Goal: Task Accomplishment & Management: Manage account settings

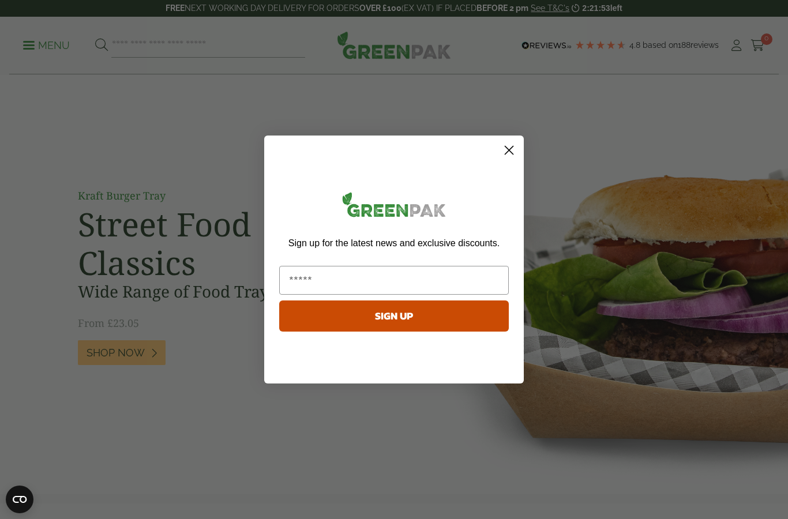
click at [511, 151] on circle "Close dialog" at bounding box center [508, 150] width 19 height 19
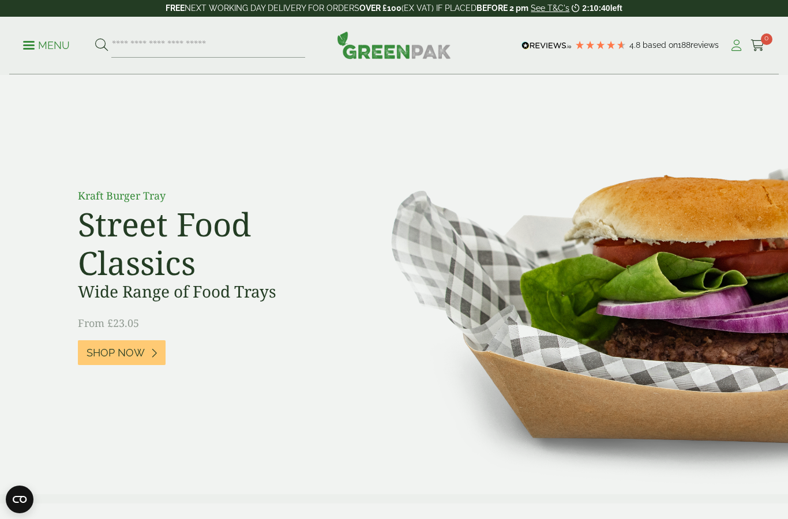
click at [737, 45] on icon at bounding box center [736, 46] width 14 height 12
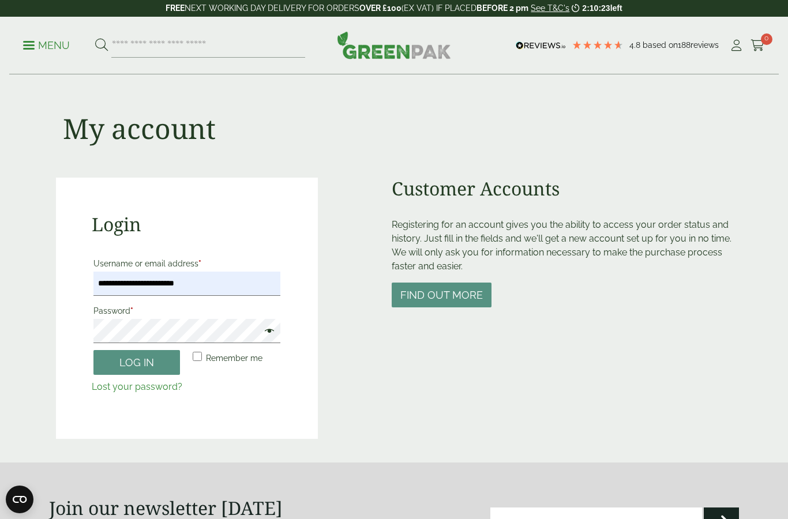
click at [137, 362] on button "Log in" at bounding box center [136, 362] width 86 height 25
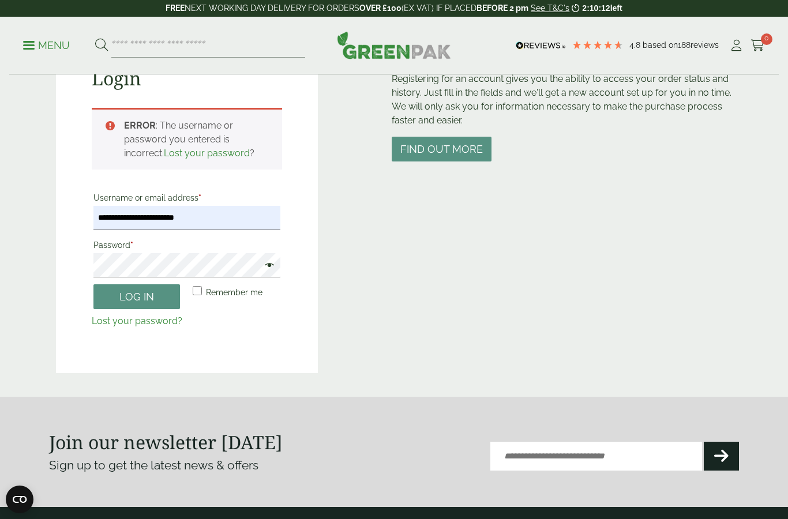
scroll to position [145, 0]
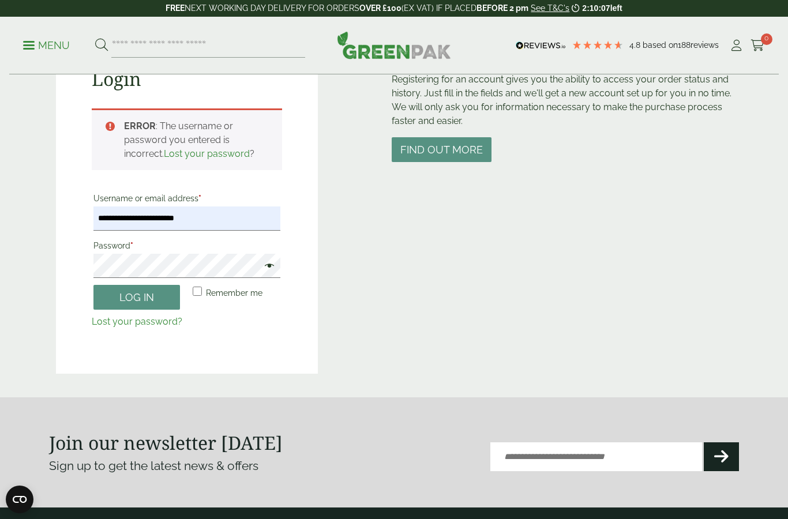
click at [163, 295] on button "Log in" at bounding box center [136, 297] width 86 height 25
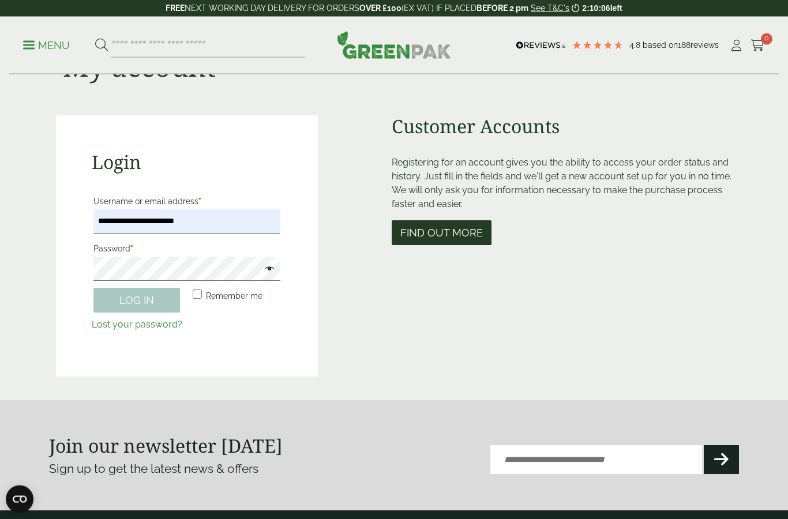
scroll to position [43, 0]
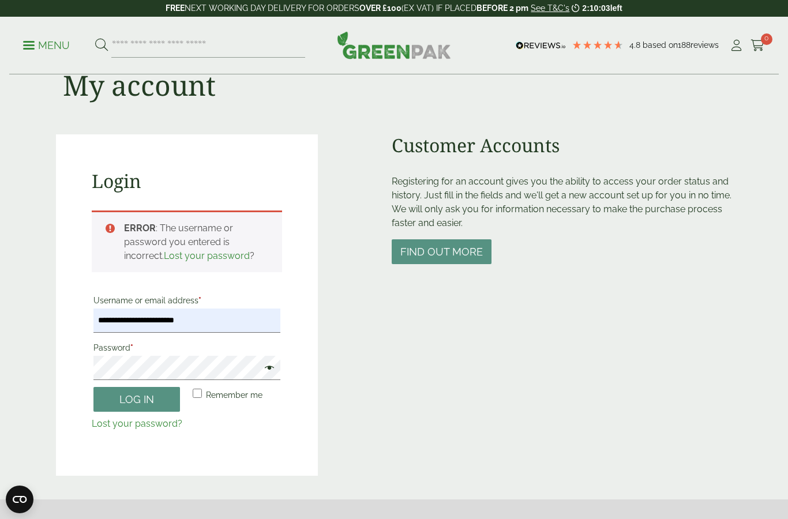
click at [162, 425] on link "Lost your password?" at bounding box center [137, 423] width 91 height 11
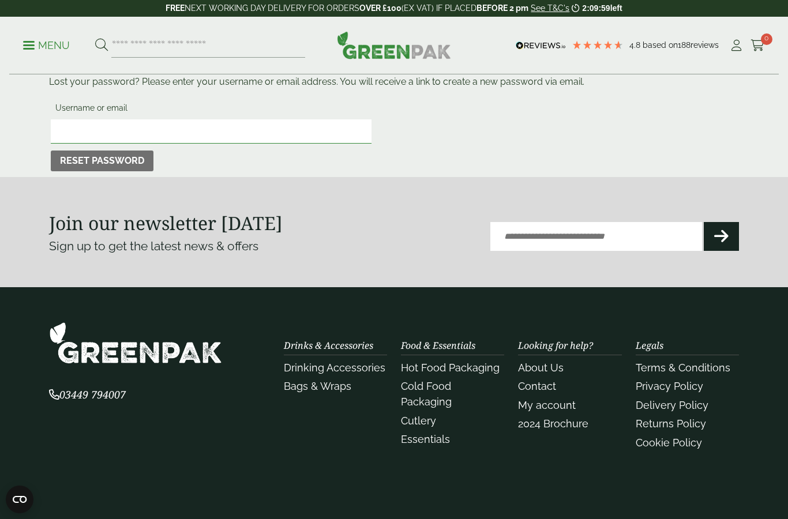
click at [172, 136] on input "Username or email" at bounding box center [211, 131] width 321 height 24
type input "**********"
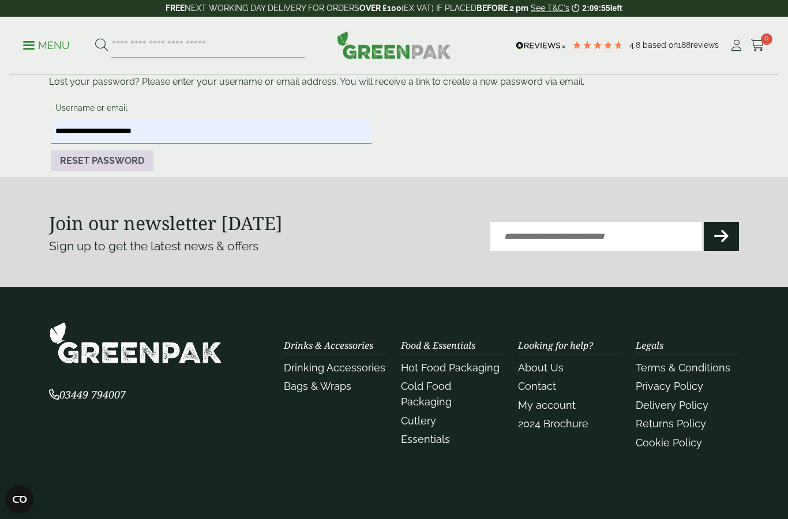
click at [129, 170] on button "Reset password" at bounding box center [102, 160] width 103 height 21
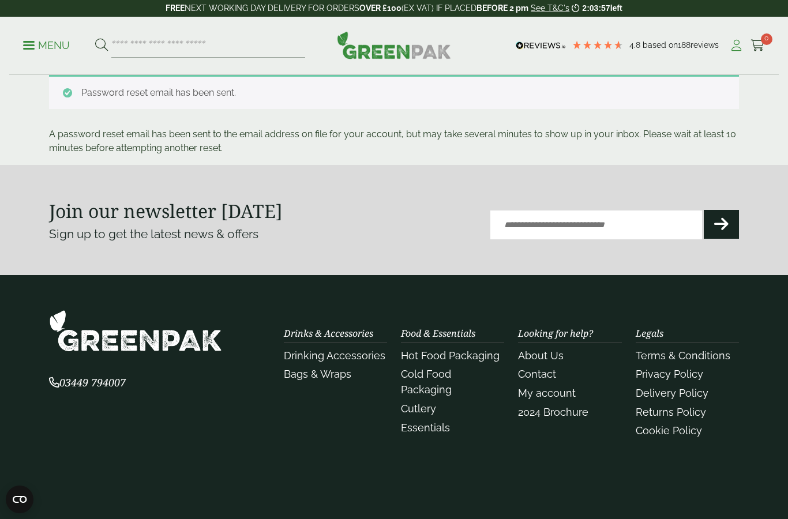
click at [733, 49] on icon at bounding box center [736, 46] width 14 height 12
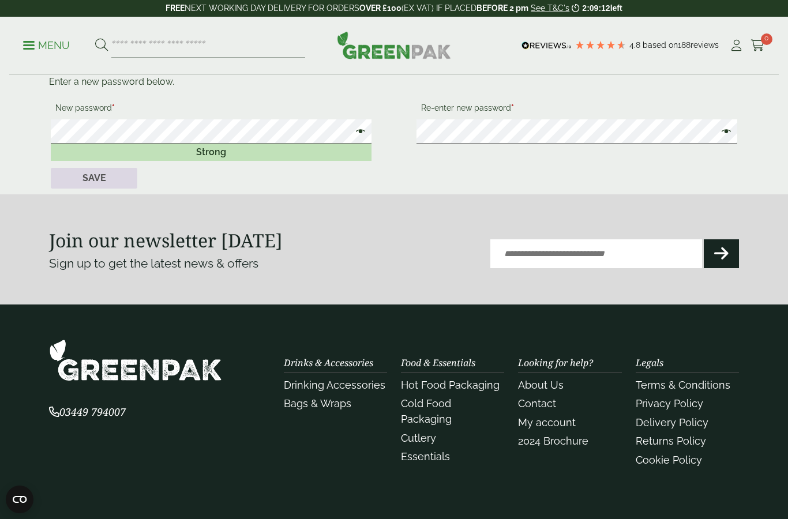
click at [82, 178] on button "Save" at bounding box center [94, 178] width 86 height 21
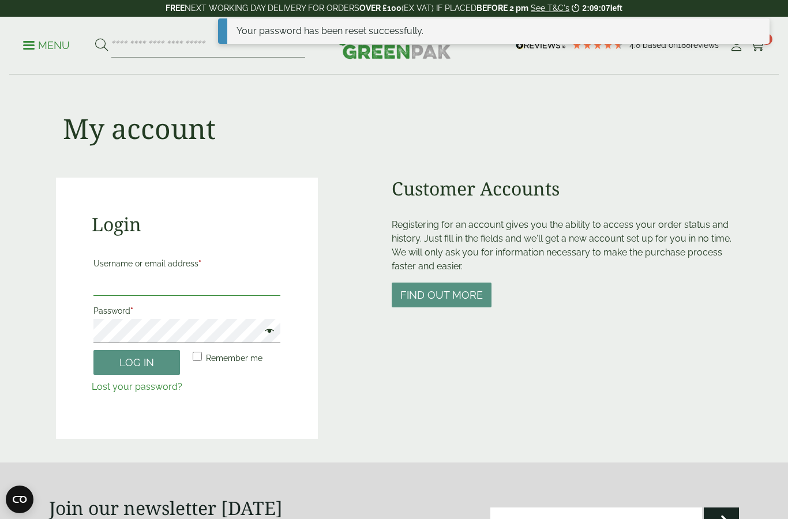
click at [155, 285] on input "Username or email address *" at bounding box center [186, 284] width 187 height 24
click at [133, 292] on input "Username or email address *" at bounding box center [186, 284] width 187 height 24
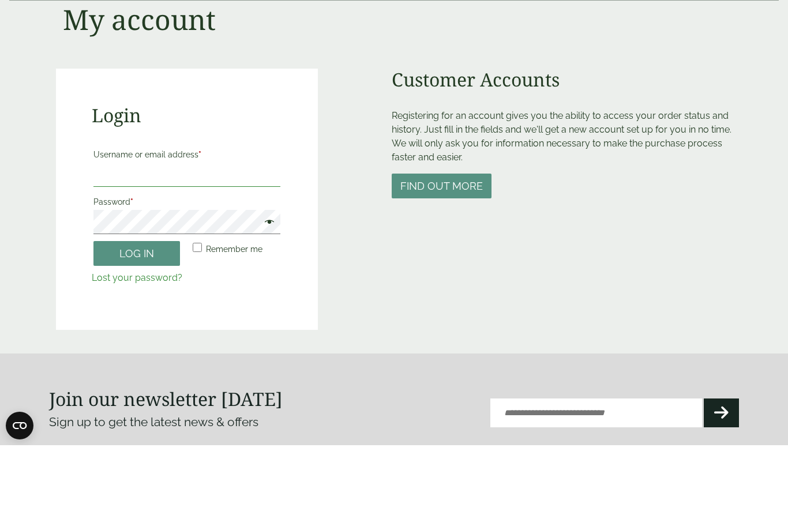
scroll to position [38, 0]
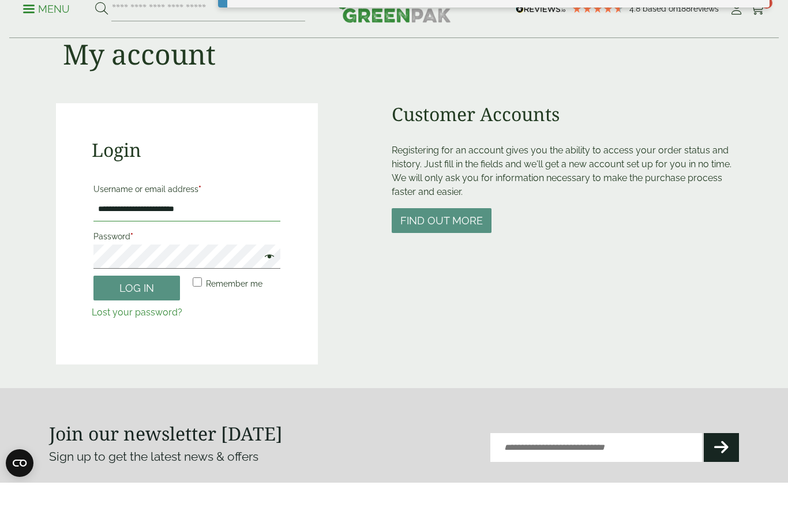
click at [103, 234] on input "**********" at bounding box center [186, 246] width 187 height 24
type input "**********"
click at [121, 312] on button "Log in" at bounding box center [136, 324] width 86 height 25
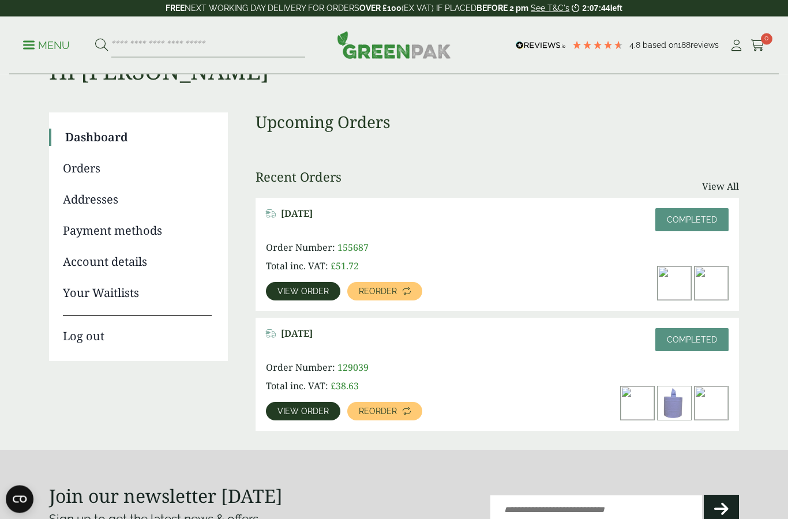
scroll to position [55, 0]
click at [303, 291] on span "View order" at bounding box center [302, 291] width 51 height 8
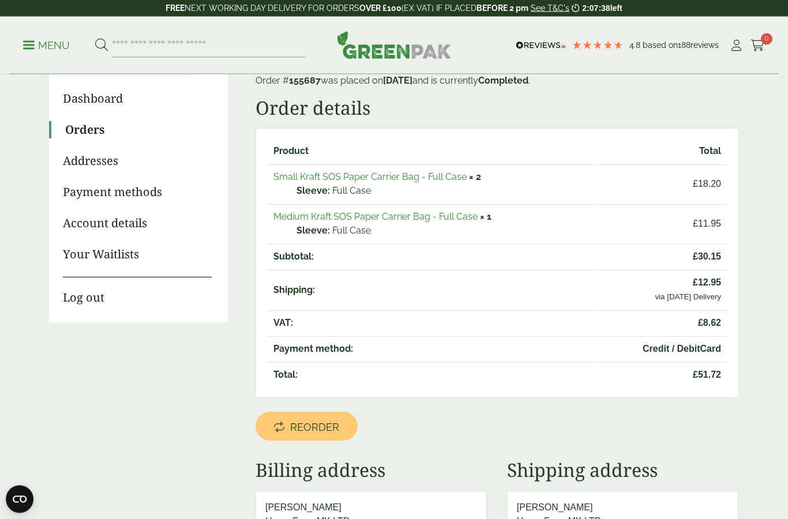
scroll to position [93, 0]
click at [395, 175] on link "Small Kraft SOS Paper Carrier Bag - Full Case" at bounding box center [369, 176] width 193 height 11
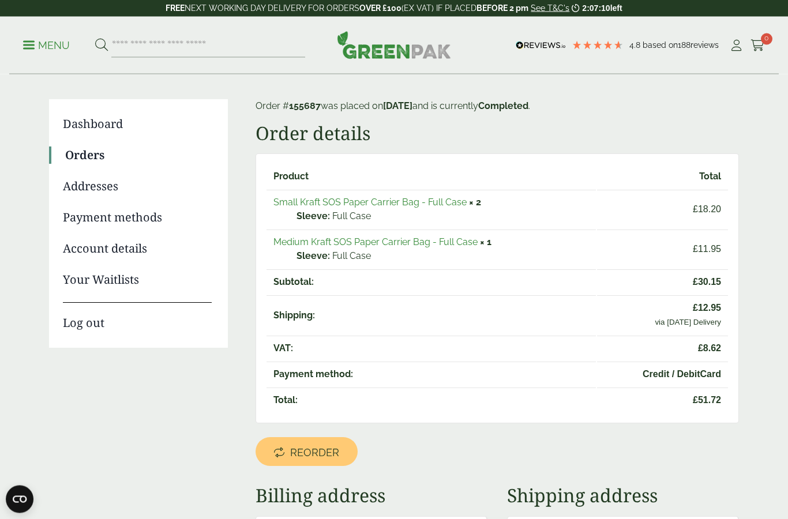
scroll to position [68, 0]
click at [367, 204] on link "Small Kraft SOS Paper Carrier Bag - Full Case" at bounding box center [369, 202] width 193 height 11
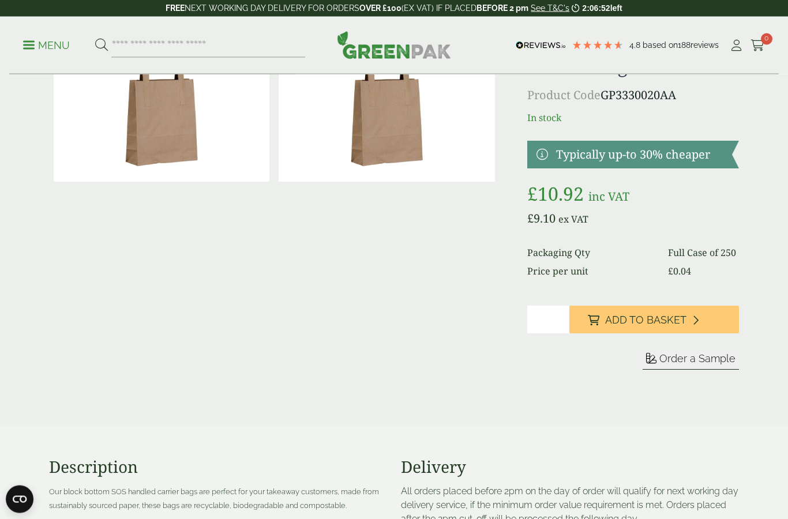
scroll to position [79, 0]
drag, startPoint x: 551, startPoint y: 326, endPoint x: 551, endPoint y: 319, distance: 7.5
click at [551, 326] on input "*" at bounding box center [548, 320] width 42 height 28
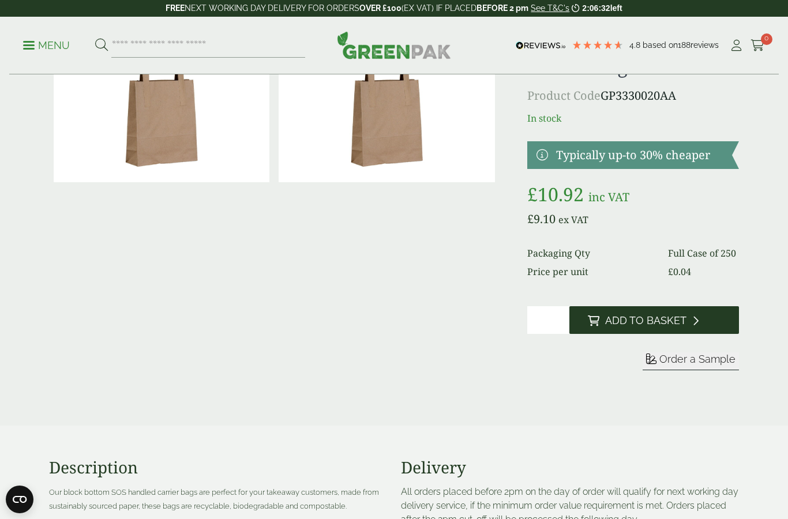
type input "*"
click at [650, 316] on span "Add to Basket" at bounding box center [645, 320] width 81 height 13
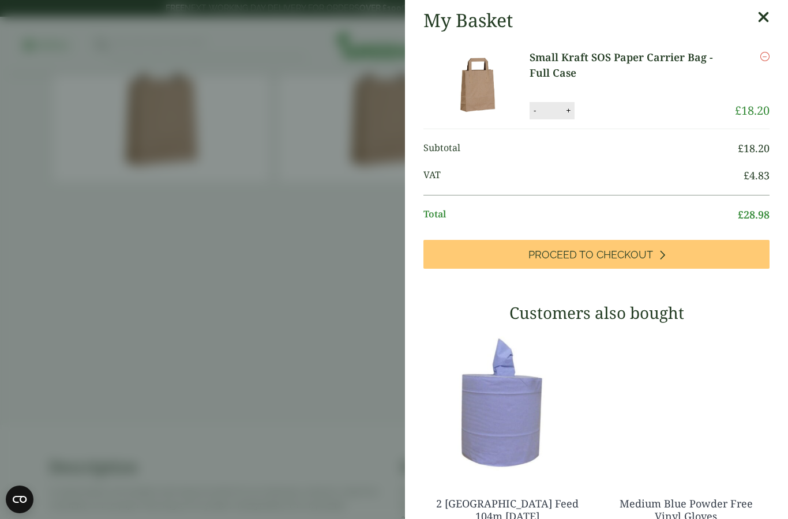
scroll to position [0, 0]
click at [343, 242] on aside "My Basket Small Kraft SOS Paper Carrier Bag - Full Case Small Kraft SOS Paper C…" at bounding box center [394, 259] width 788 height 519
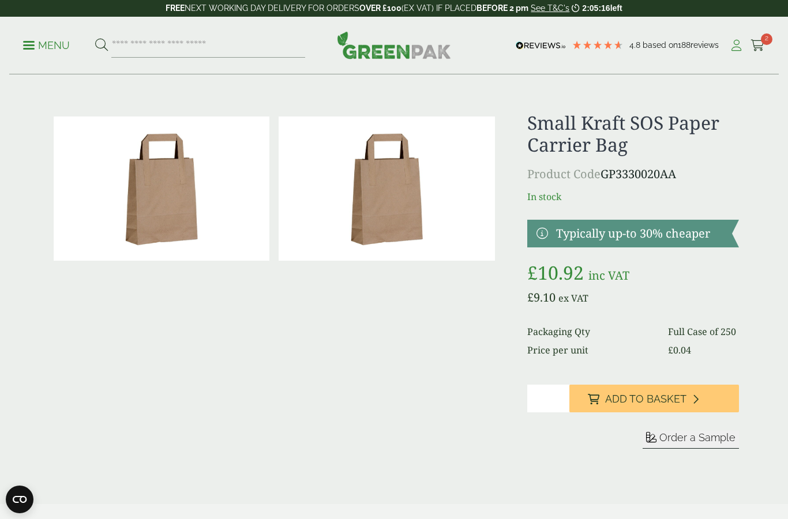
click at [738, 48] on icon at bounding box center [736, 46] width 14 height 12
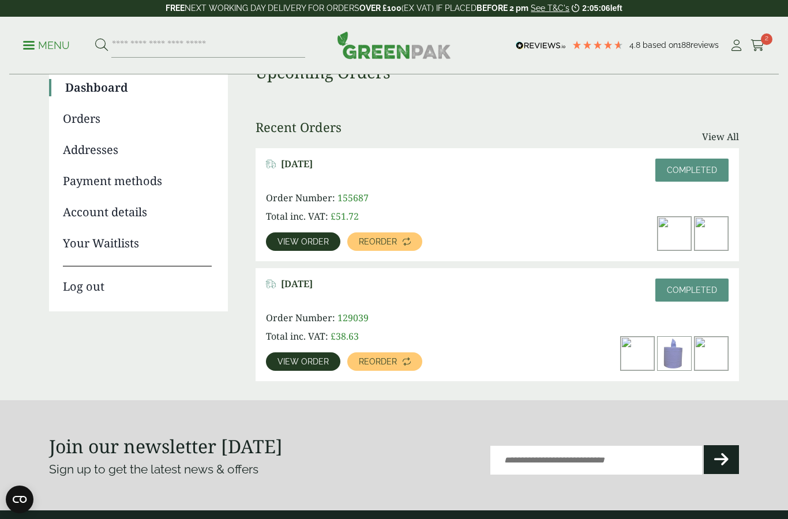
scroll to position [86, 0]
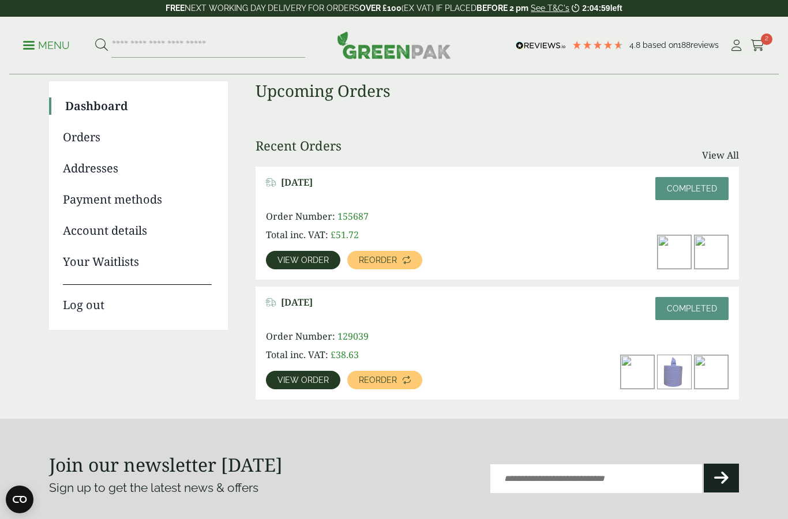
click at [300, 258] on span "View order" at bounding box center [302, 260] width 51 height 8
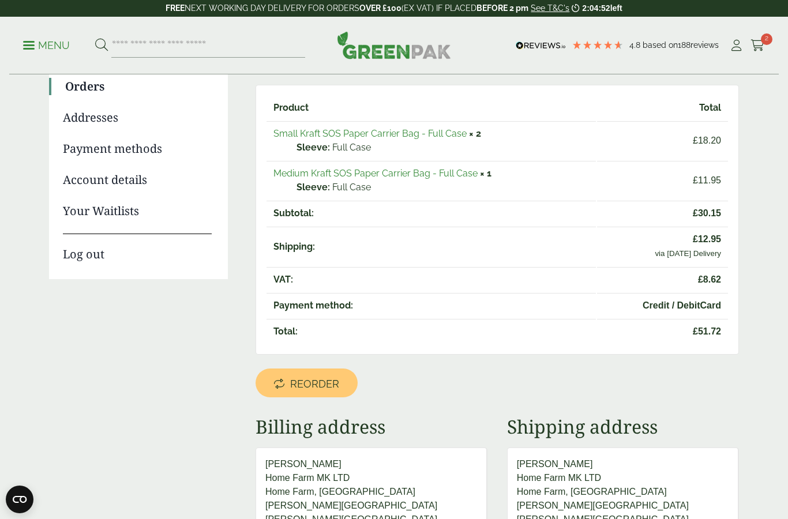
scroll to position [136, 0]
click at [338, 171] on link "Medium Kraft SOS Paper Carrier Bag - Full Case" at bounding box center [375, 173] width 204 height 11
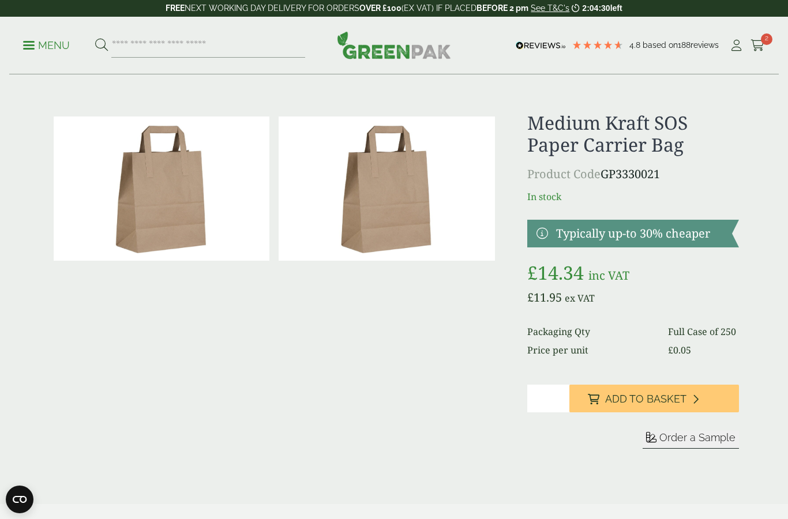
click at [29, 50] on p "Menu" at bounding box center [46, 46] width 47 height 14
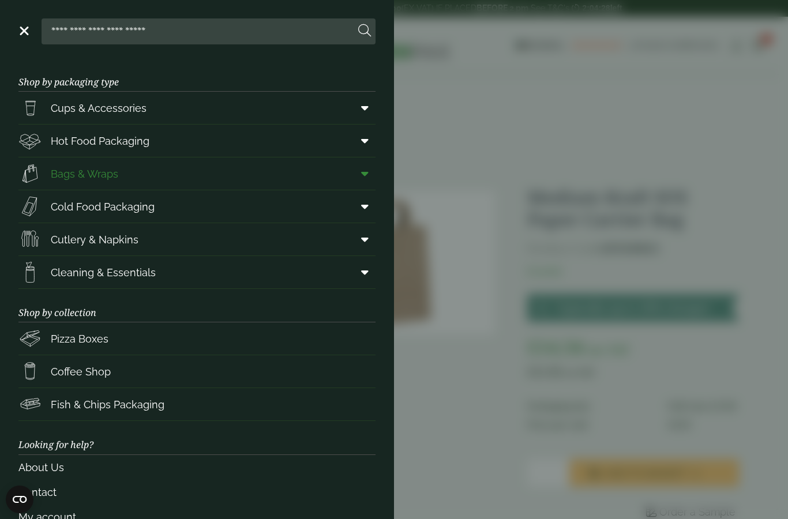
click at [258, 165] on link "Bags & Wraps" at bounding box center [196, 173] width 357 height 32
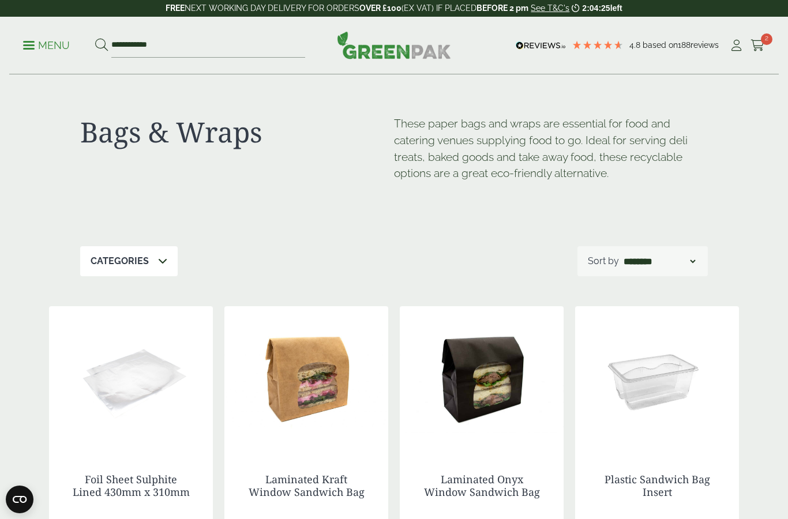
click at [172, 257] on div "Categories" at bounding box center [128, 261] width 97 height 30
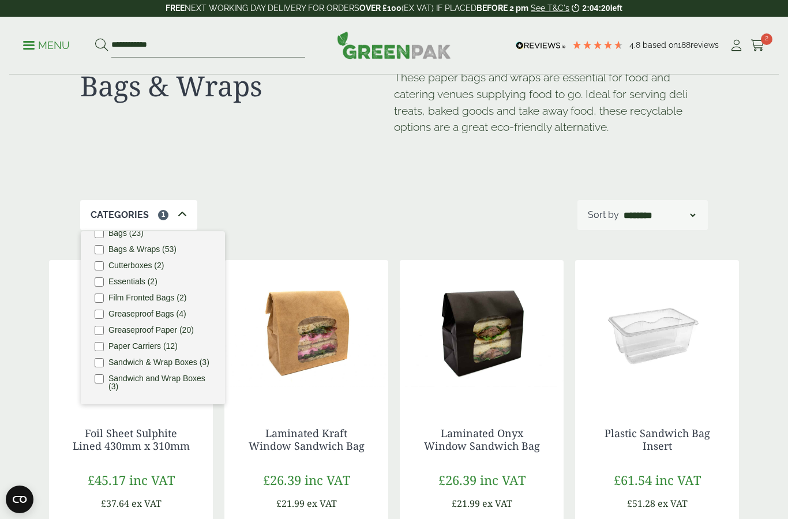
scroll to position [16, 0]
click at [434, 225] on div "Categories 1 Bags (23) Bags & Wraps (53) Cutterboxes (2) Essentials (2) Film Fr…" at bounding box center [393, 215] width 627 height 30
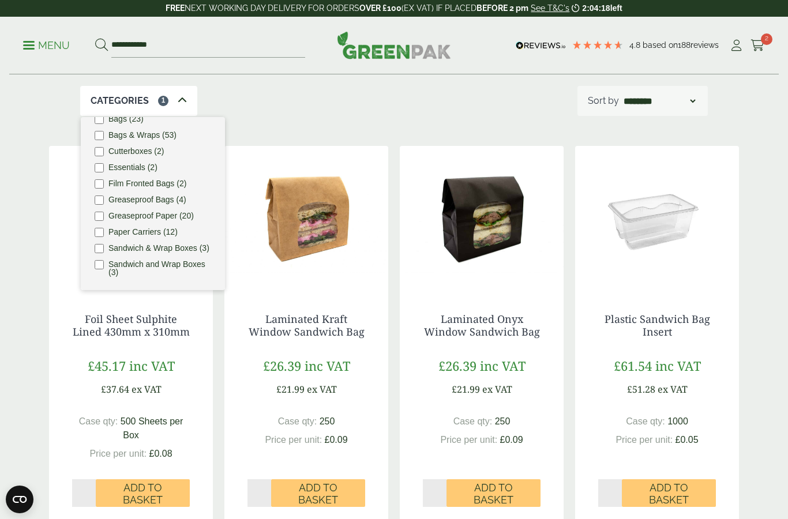
scroll to position [121, 0]
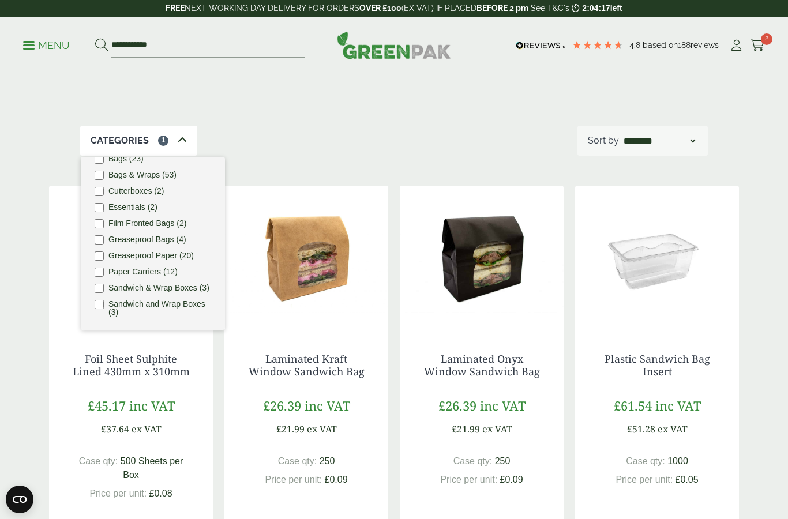
click at [273, 136] on div "Categories 1 Bags (23) Bags & Wraps (53) Cutterboxes (2) Essentials (2) Film Fr…" at bounding box center [393, 141] width 627 height 30
click at [178, 139] on icon at bounding box center [182, 140] width 9 height 9
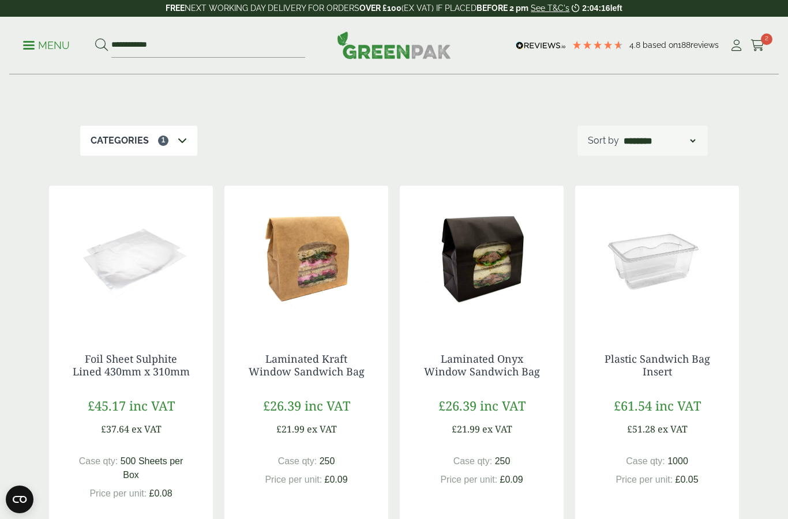
click at [453, 146] on div "Categories 1 Bags (23) Bags & Wraps (53) Cutterboxes (2) Essentials (2) Film Fr…" at bounding box center [393, 141] width 627 height 30
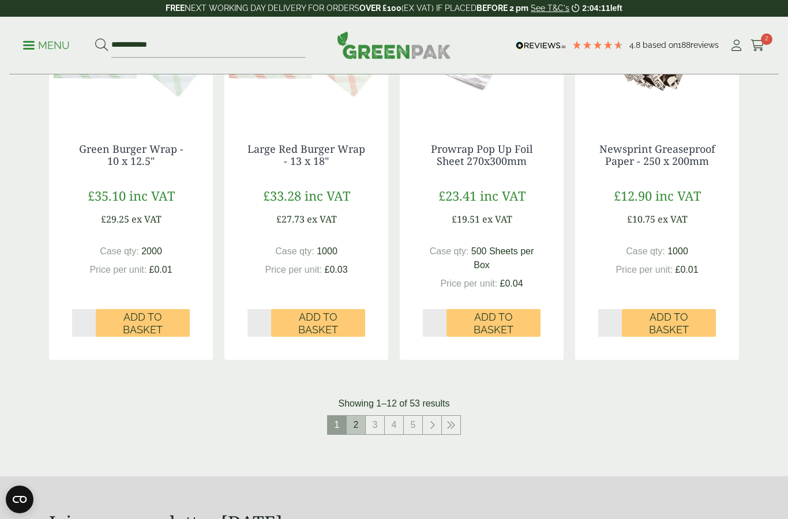
click at [356, 420] on link "2" at bounding box center [356, 425] width 18 height 18
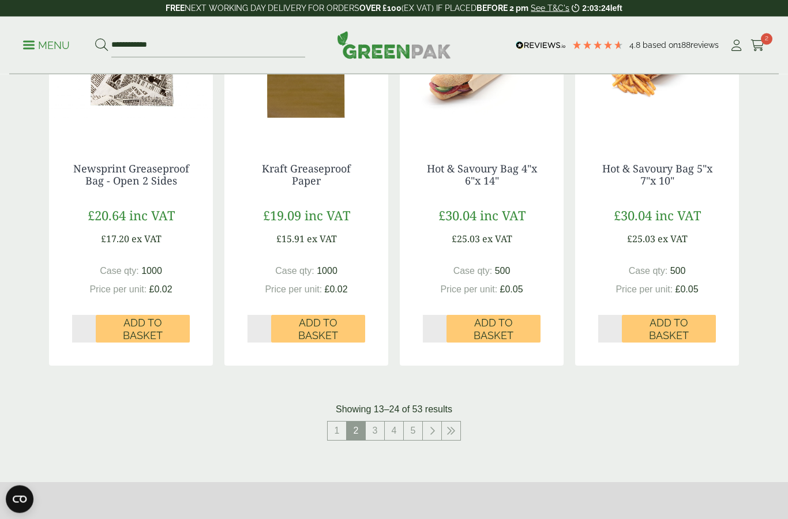
scroll to position [1075, 0]
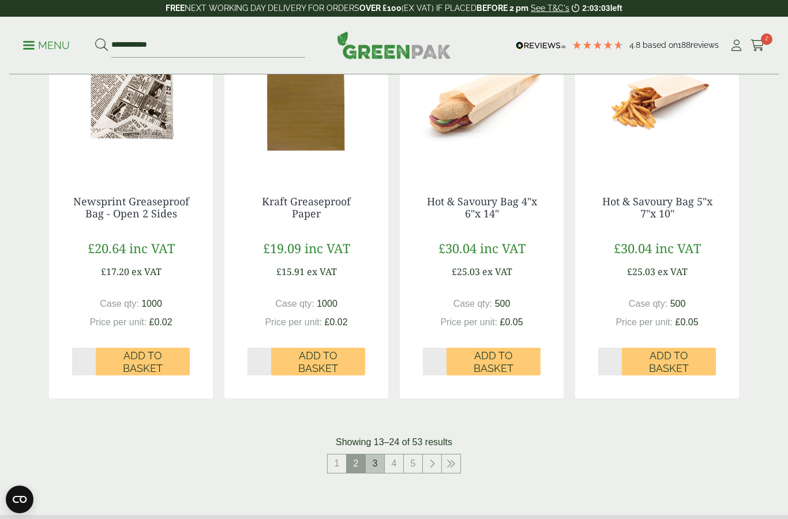
drag, startPoint x: 372, startPoint y: 463, endPoint x: 372, endPoint y: 417, distance: 46.1
click at [372, 463] on link "3" at bounding box center [375, 463] width 18 height 18
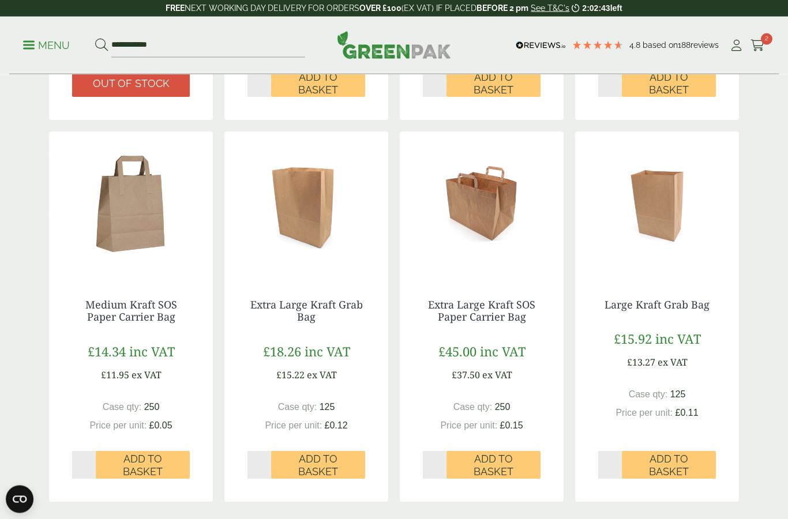
scroll to position [939, 0]
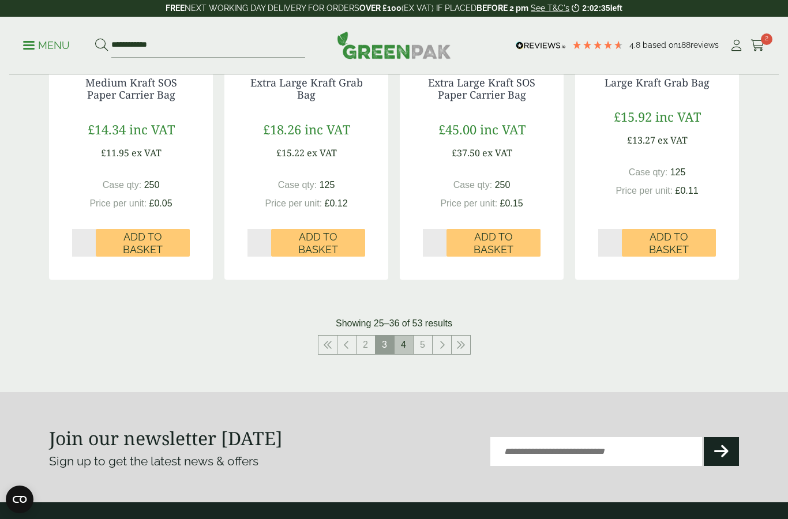
click at [401, 340] on link "4" at bounding box center [403, 345] width 18 height 18
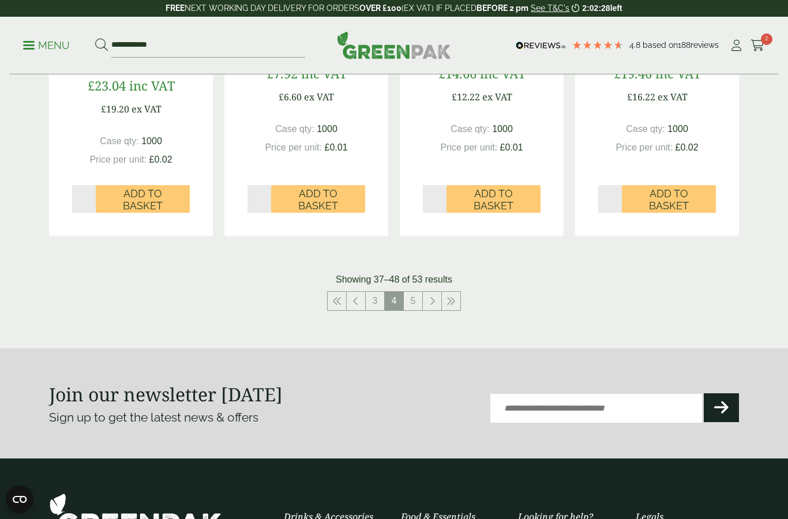
scroll to position [1177, 0]
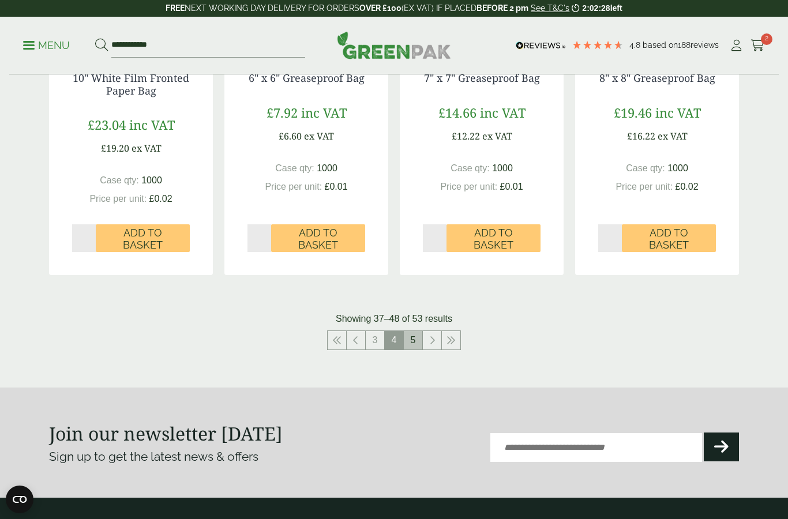
click at [405, 336] on link "5" at bounding box center [413, 340] width 18 height 18
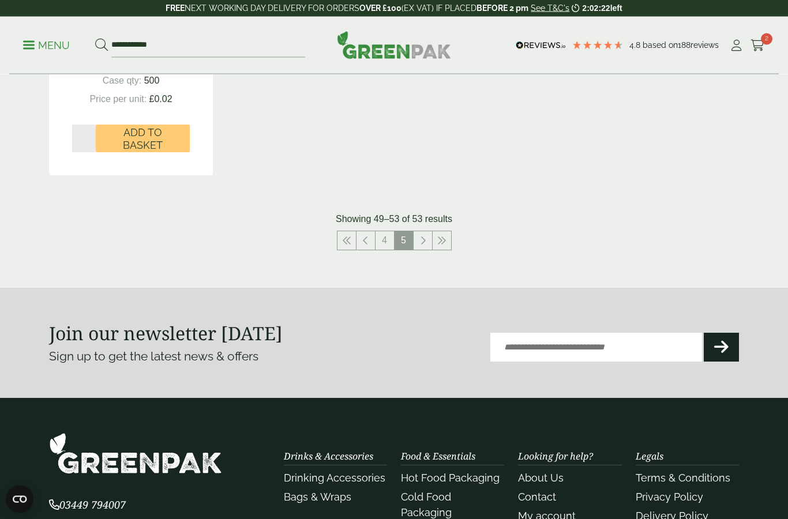
scroll to position [883, 0]
drag, startPoint x: 423, startPoint y: 242, endPoint x: 423, endPoint y: 195, distance: 46.1
click at [423, 242] on icon at bounding box center [423, 240] width 6 height 9
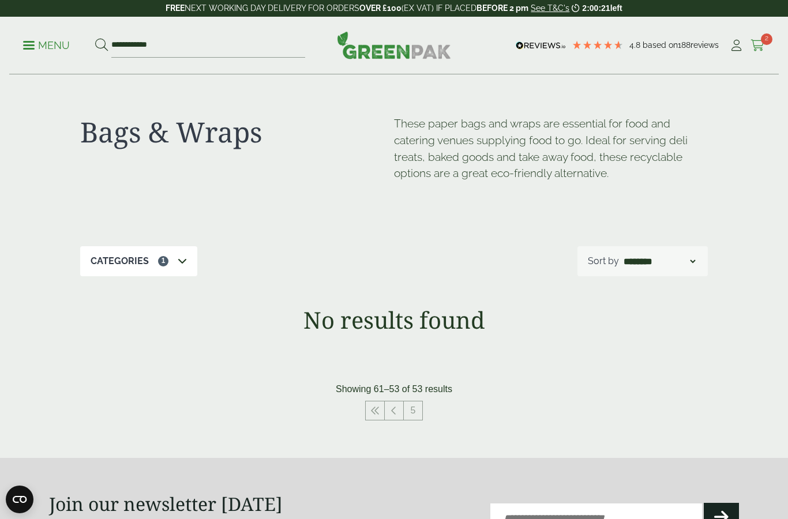
click at [757, 42] on icon at bounding box center [757, 46] width 14 height 12
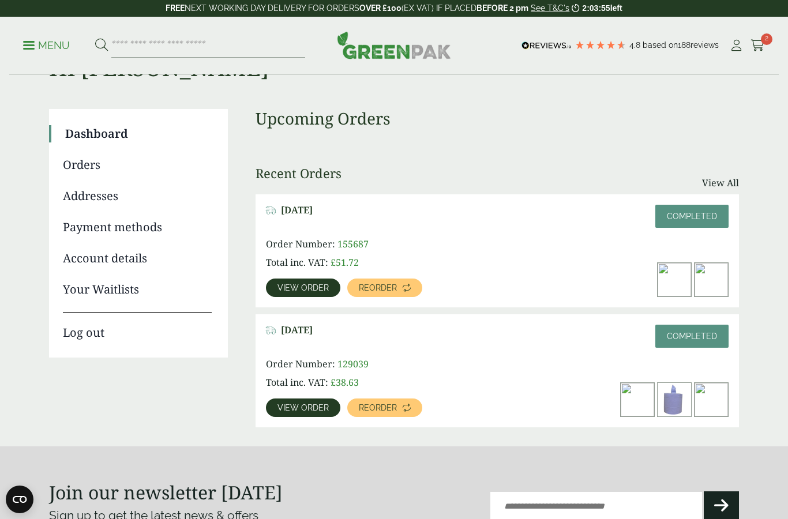
scroll to position [63, 0]
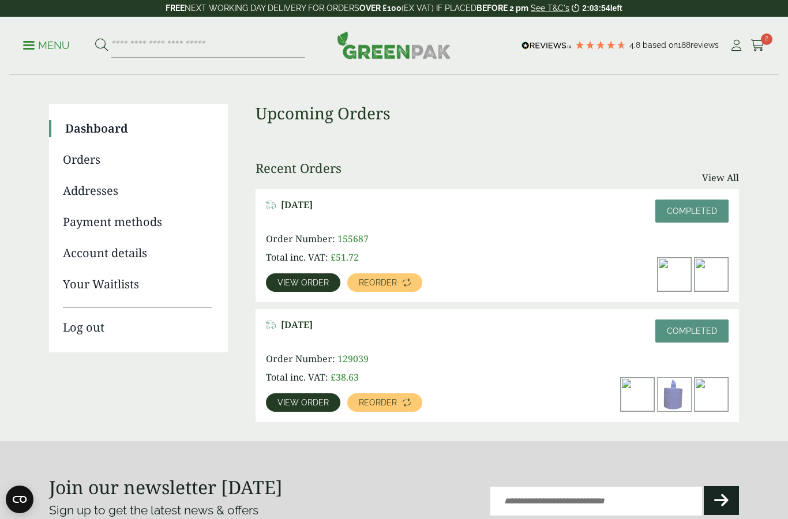
click at [311, 285] on span "View order" at bounding box center [302, 283] width 51 height 8
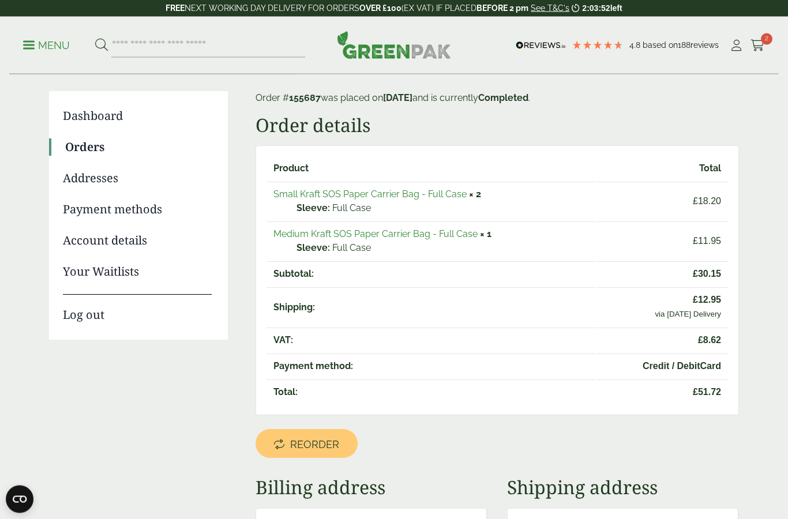
scroll to position [76, 0]
click at [346, 193] on link "Small Kraft SOS Paper Carrier Bag - Full Case" at bounding box center [369, 194] width 193 height 11
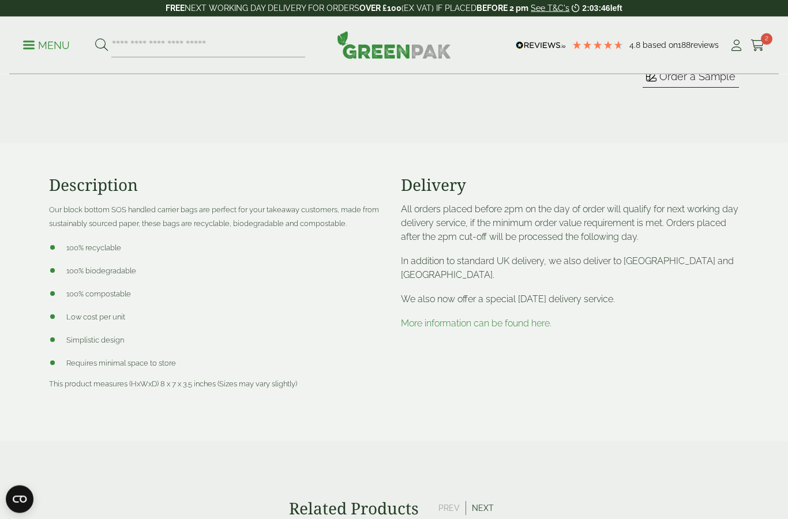
scroll to position [361, 0]
click at [489, 326] on link "More information can be found here." at bounding box center [476, 323] width 150 height 11
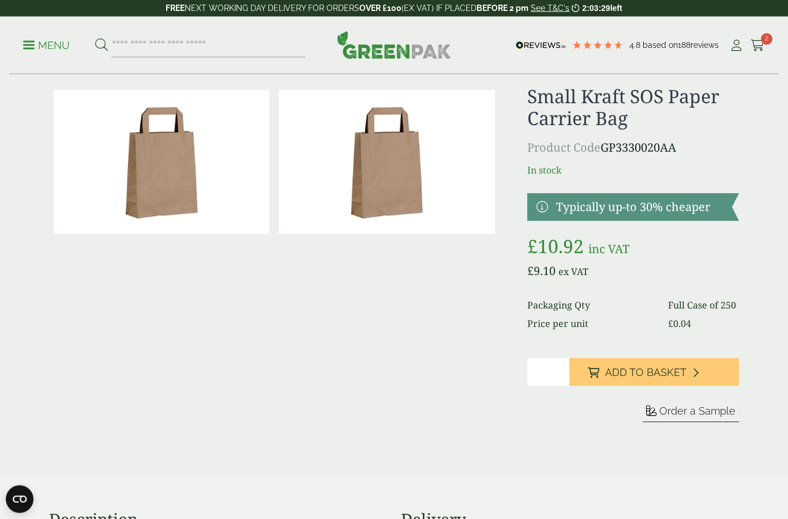
scroll to position [535, 0]
